Goal: Transaction & Acquisition: Purchase product/service

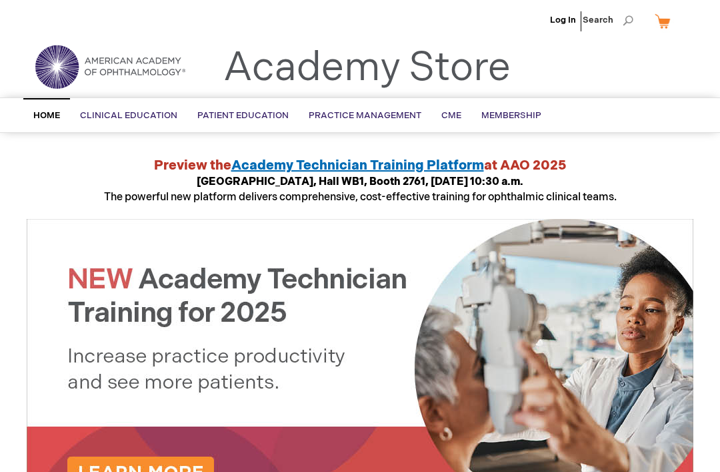
click at [0, 0] on span "eBook" at bounding box center [0, 0] width 0 height 0
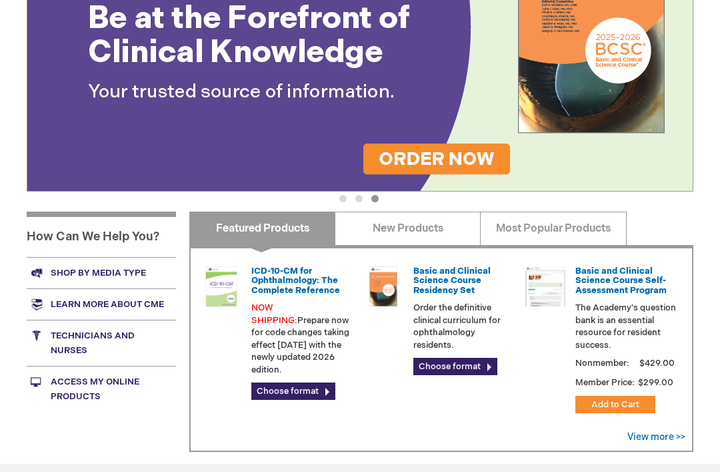
scroll to position [328, 0]
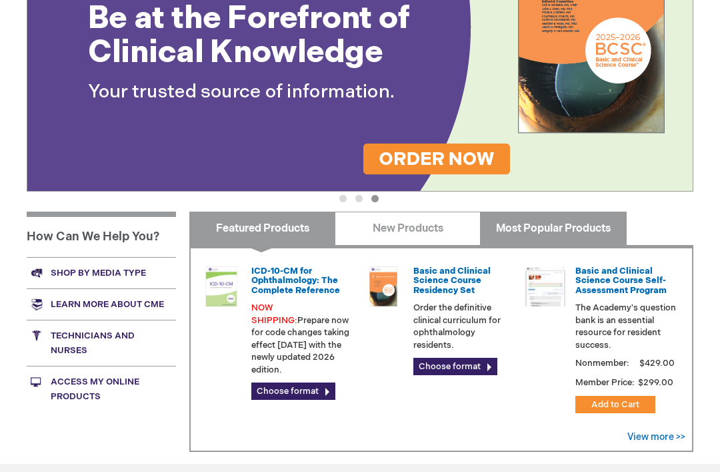
click at [574, 229] on link "Most Popular Products" at bounding box center [553, 227] width 146 height 33
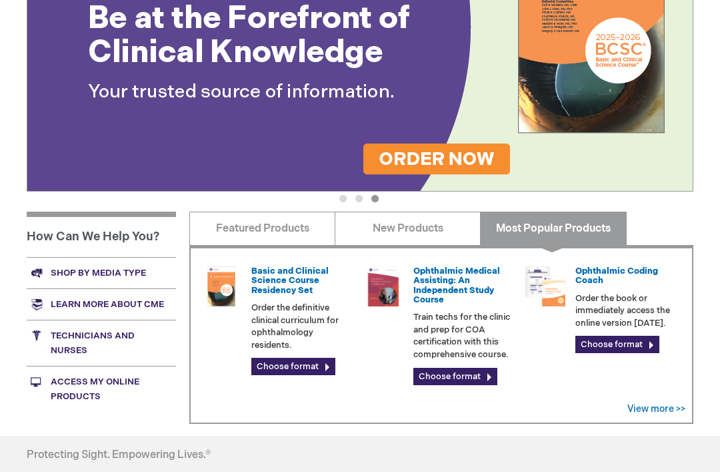
click at [480, 372] on link "Choose format" at bounding box center [456, 376] width 84 height 17
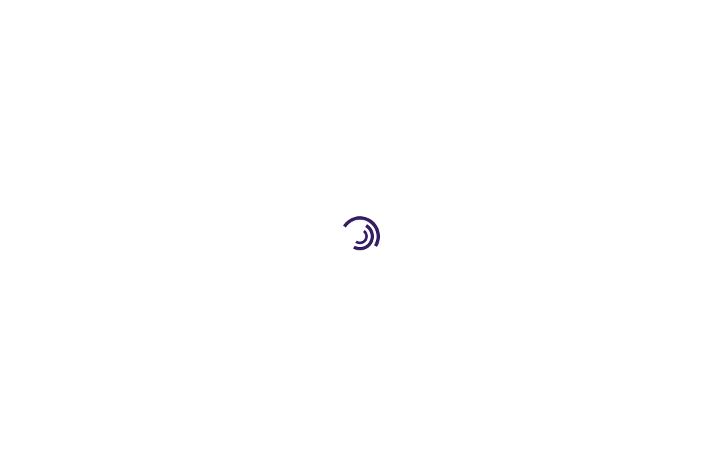
type input "0"
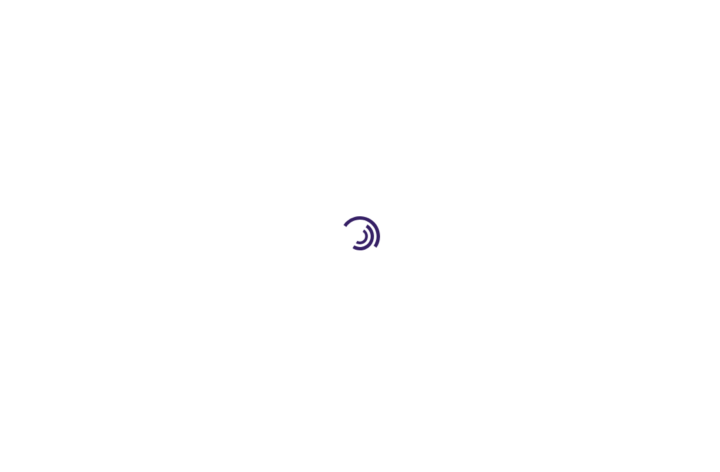
type input "0"
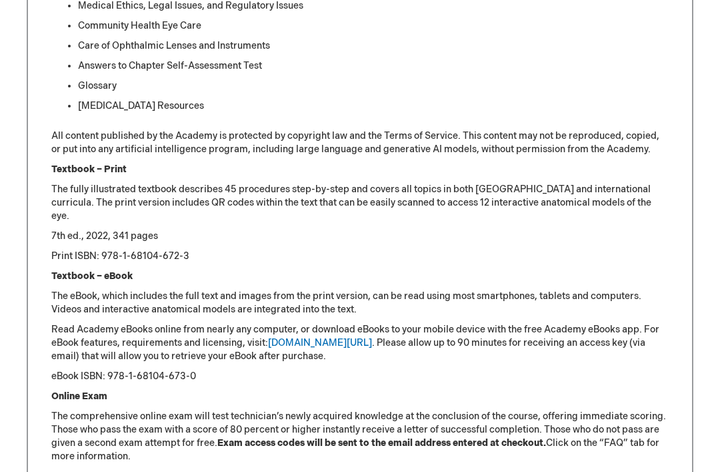
scroll to position [1380, 0]
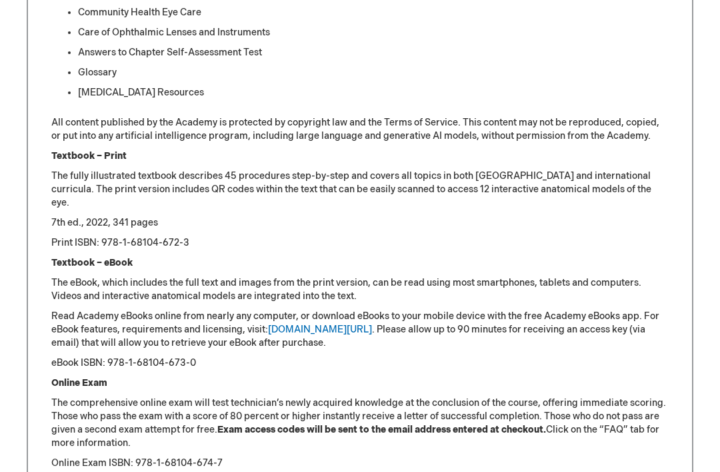
click at [308, 334] on link "[DOMAIN_NAME][URL]" at bounding box center [320, 329] width 104 height 11
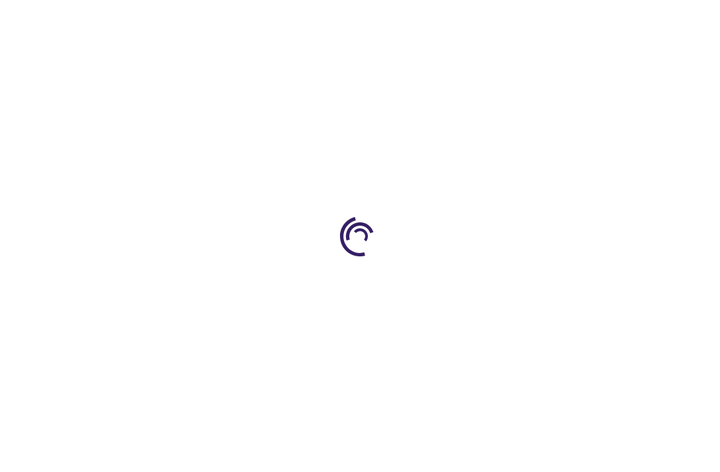
type input "0"
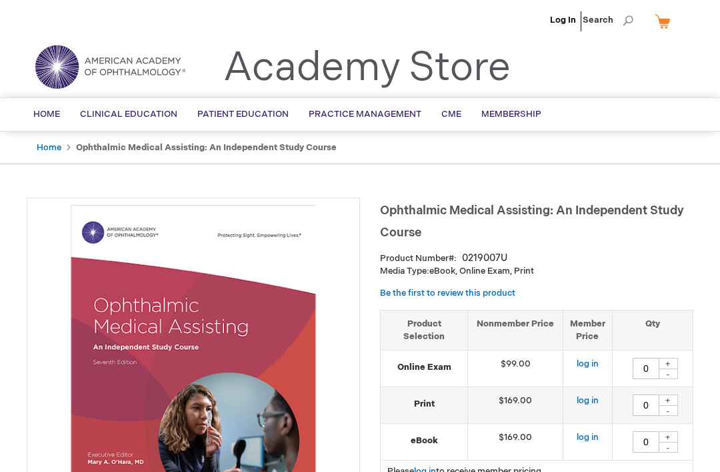
click at [504, 113] on span "Membership" at bounding box center [512, 114] width 60 height 11
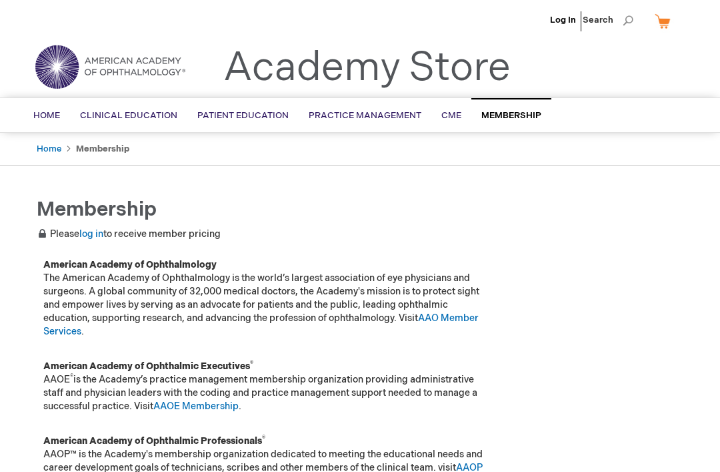
click at [99, 237] on link "log in" at bounding box center [91, 233] width 24 height 11
